Goal: Task Accomplishment & Management: Manage account settings

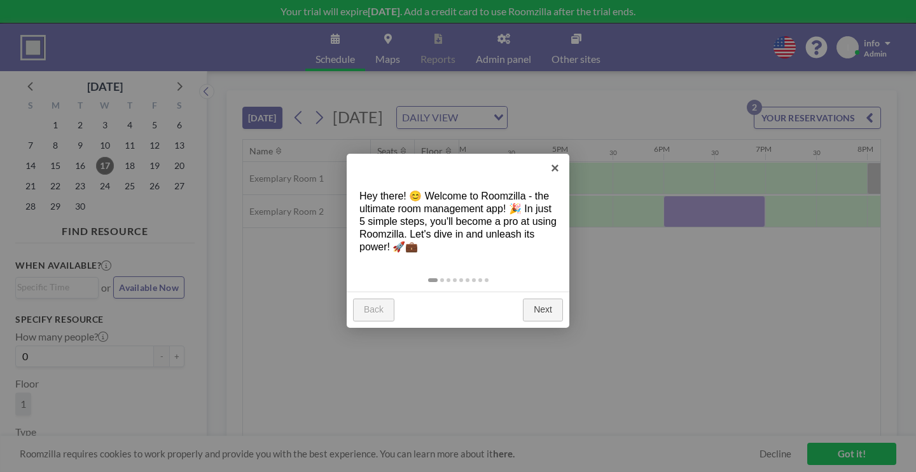
scroll to position [0, 1628]
click at [556, 168] on link "×" at bounding box center [554, 168] width 29 height 29
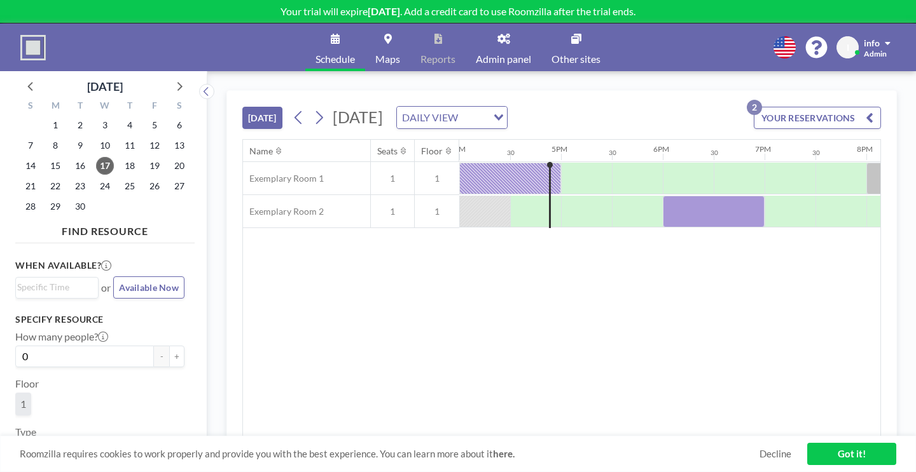
click at [890, 46] on span at bounding box center [887, 43] width 6 height 9
click at [709, 81] on div "TODAY Wednesday, September 17, 2025 DAILY VIEW Loading... YOUR RESERVATIONS 2 N…" at bounding box center [561, 271] width 708 height 401
click at [842, 451] on link "Got it!" at bounding box center [851, 454] width 89 height 22
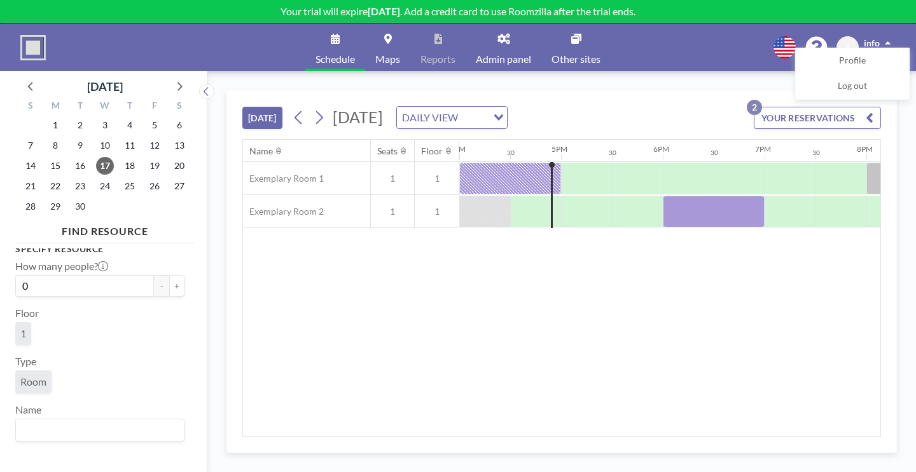
scroll to position [0, 0]
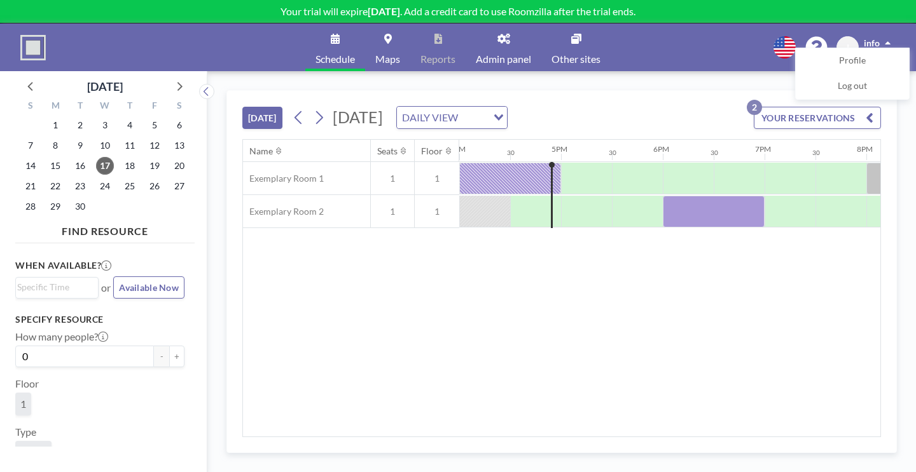
click at [502, 37] on icon at bounding box center [503, 39] width 13 height 10
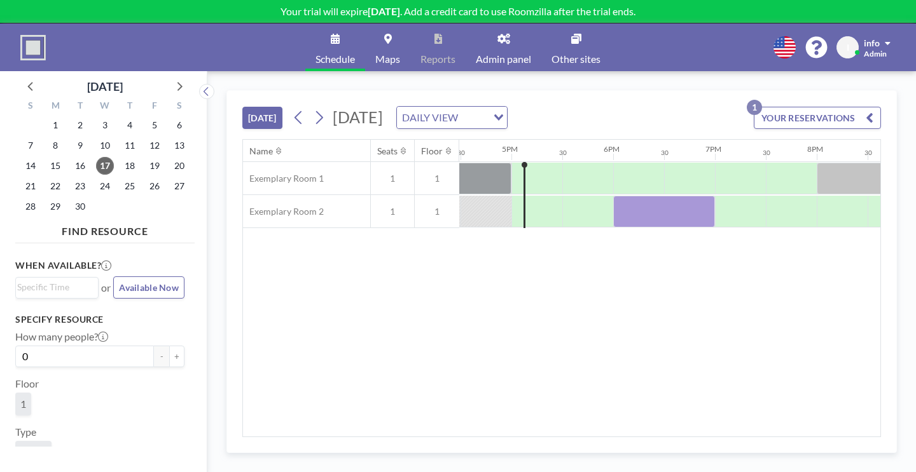
scroll to position [0, 1678]
click at [654, 212] on div at bounding box center [663, 212] width 102 height 32
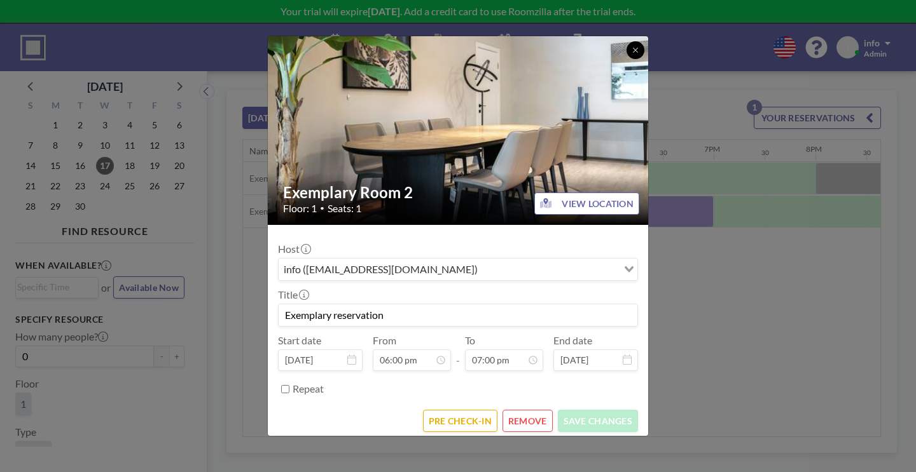
click at [636, 51] on icon at bounding box center [635, 50] width 4 height 4
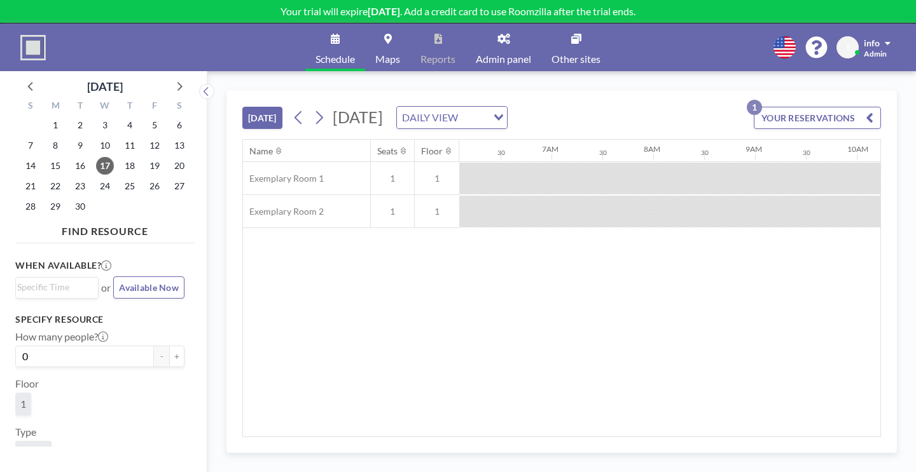
scroll to position [0, 621]
click at [885, 43] on span at bounding box center [887, 43] width 6 height 9
click at [856, 60] on span "Profile" at bounding box center [852, 61] width 27 height 13
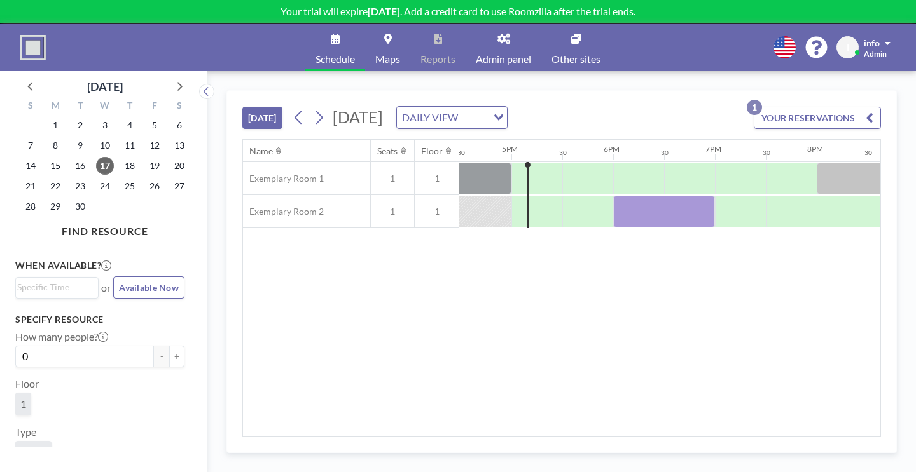
scroll to position [0, 1678]
click at [886, 45] on span at bounding box center [887, 43] width 6 height 9
click at [858, 63] on span "Profile" at bounding box center [852, 61] width 27 height 13
